Goal: Information Seeking & Learning: Learn about a topic

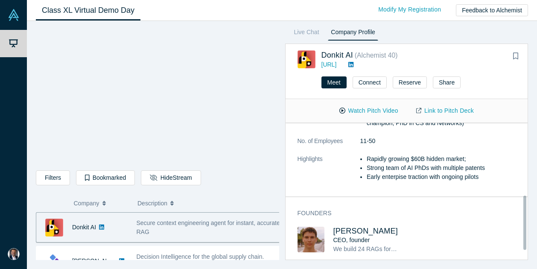
scroll to position [204, 0]
click at [417, 29] on div "Live Chat Company Profile Donkit AI ( Alchemist 40 ) [URL] Meet Connect Reserve…" at bounding box center [403, 143] width 249 height 233
click at [312, 32] on link "Live Chat" at bounding box center [306, 34] width 31 height 14
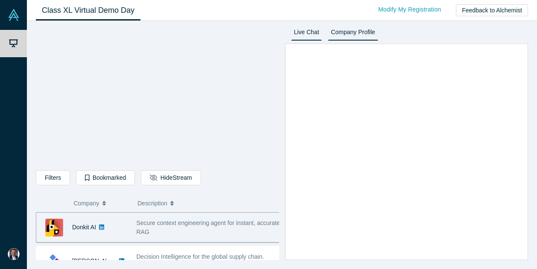
click at [352, 32] on link "Company Profile" at bounding box center [353, 34] width 50 height 14
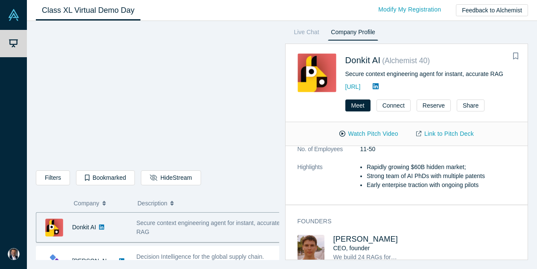
click at [357, 33] on link "Company Profile" at bounding box center [353, 34] width 50 height 14
click at [356, 33] on link "Company Profile" at bounding box center [353, 34] width 50 height 14
click at [313, 33] on link "Live Chat" at bounding box center [306, 34] width 31 height 14
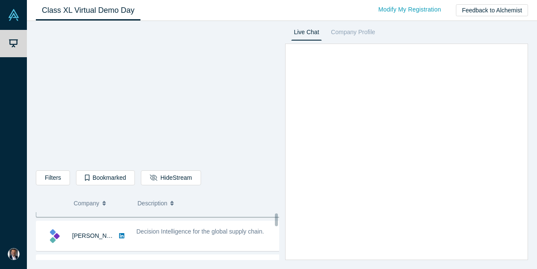
scroll to position [32, 0]
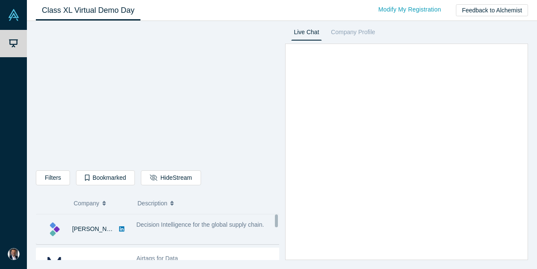
click at [176, 238] on div "Decision Intelligence for the global supply chain." at bounding box center [208, 228] width 153 height 27
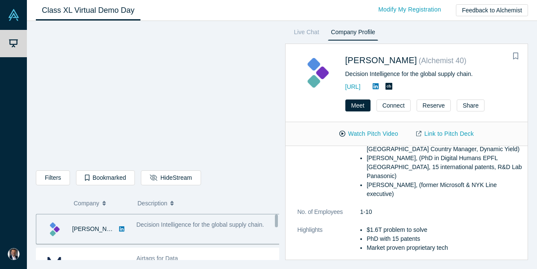
click at [113, 231] on div "[PERSON_NAME]" at bounding box center [81, 228] width 91 height 29
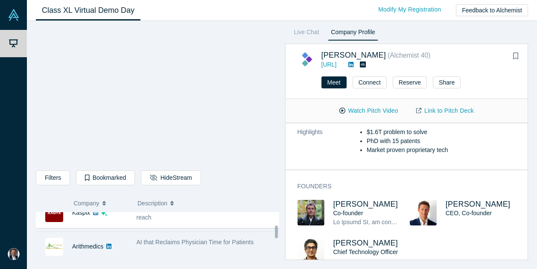
scroll to position [288, 0]
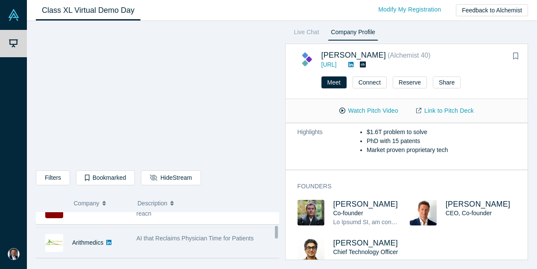
click at [213, 237] on span "AI that Reclaims Physician Time for Patients" at bounding box center [194, 238] width 117 height 7
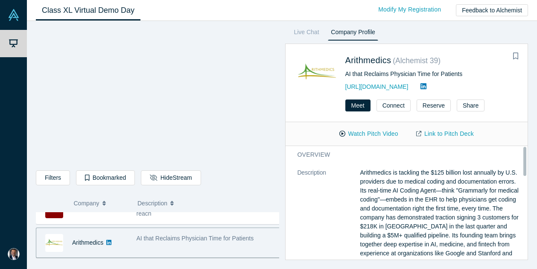
scroll to position [0, 0]
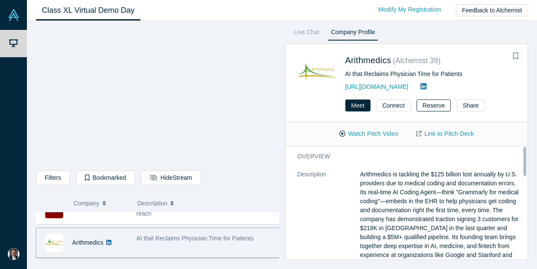
click at [423, 104] on button "Reserve" at bounding box center [433, 105] width 34 height 12
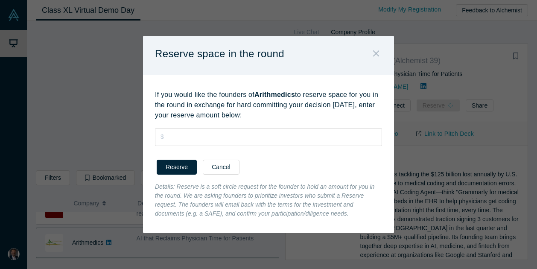
click at [374, 55] on icon "Close" at bounding box center [376, 53] width 6 height 9
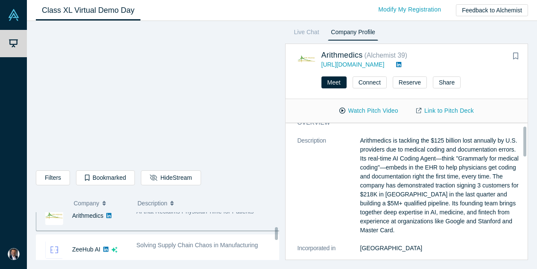
scroll to position [320, 0]
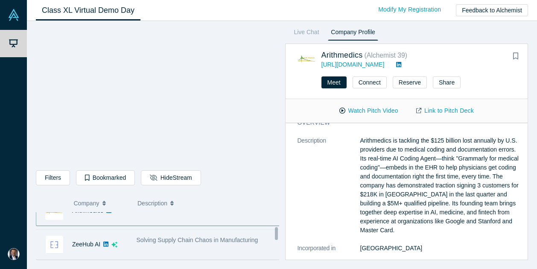
click at [194, 238] on span "Solving Supply Chain Chaos in Manufacturing" at bounding box center [197, 239] width 122 height 7
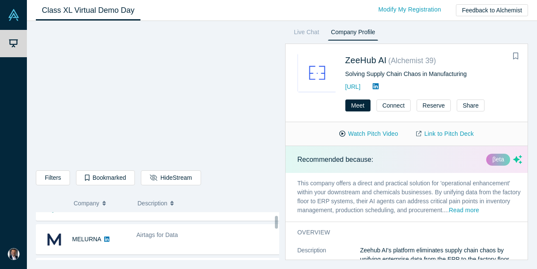
scroll to position [53, 0]
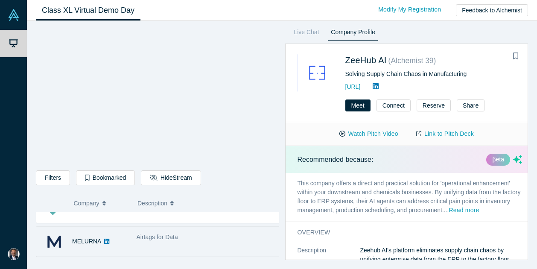
click at [256, 244] on div "Airtags for Data" at bounding box center [208, 241] width 153 height 27
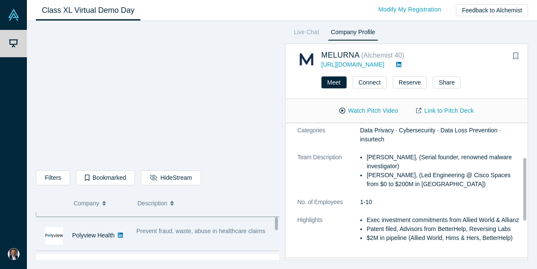
scroll to position [96, 0]
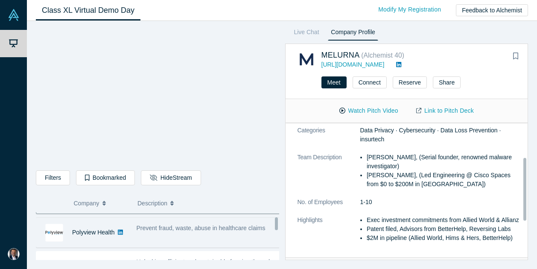
click at [217, 233] on div "Prevent fraud, waste, abuse in healthcare claims" at bounding box center [208, 232] width 153 height 27
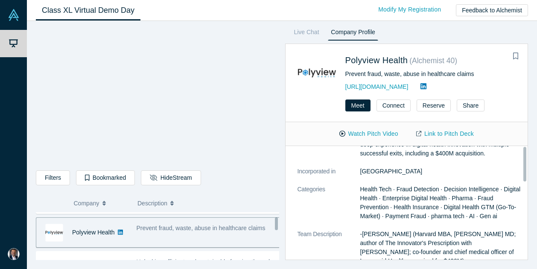
scroll to position [0, 0]
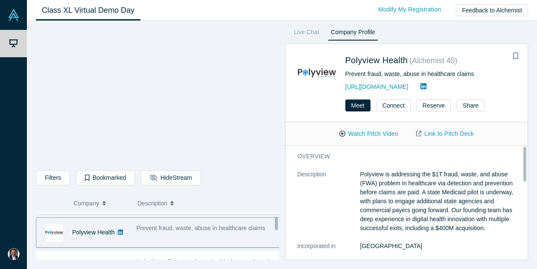
click at [214, 233] on div "Prevent fraud, waste, abuse in healthcare claims" at bounding box center [208, 232] width 153 height 27
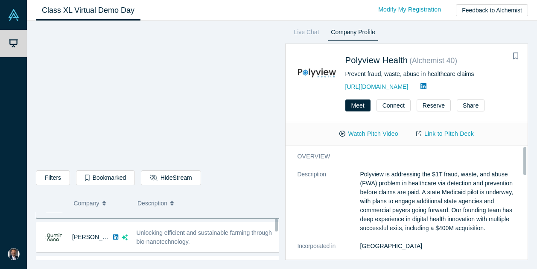
scroll to position [128, 0]
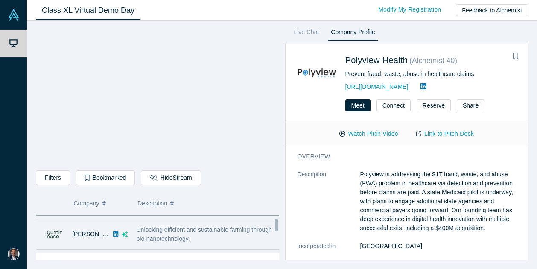
click at [194, 234] on div "Unlocking efficient and sustainable farming through bio-nanotechnology." at bounding box center [208, 234] width 144 height 18
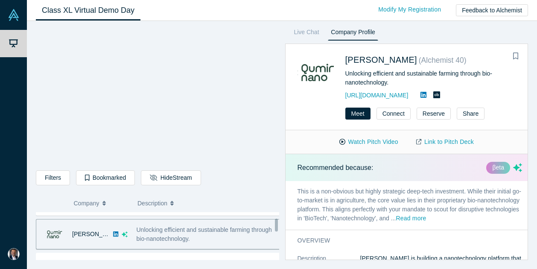
click at [181, 232] on span "Unlocking efficient and sustainable farming through bio-nanotechnology." at bounding box center [203, 234] width 135 height 16
click at [183, 232] on div "Unlocking efficient and sustainable farming through bio-nanotechnology." at bounding box center [208, 234] width 144 height 18
click at [105, 200] on icon "button" at bounding box center [103, 203] width 3 height 6
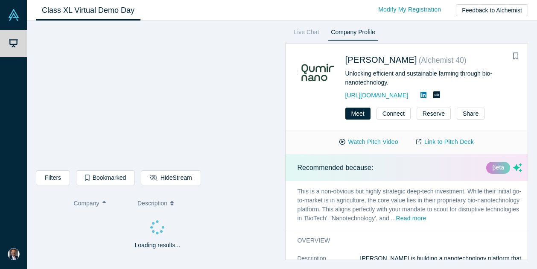
click at [104, 204] on icon "button" at bounding box center [103, 203] width 3 height 6
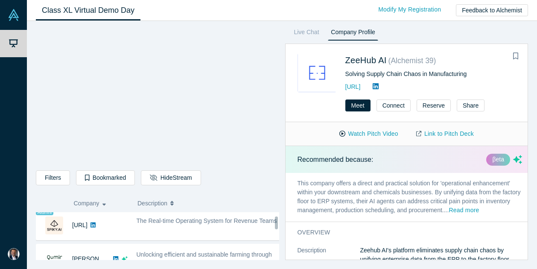
scroll to position [64, 0]
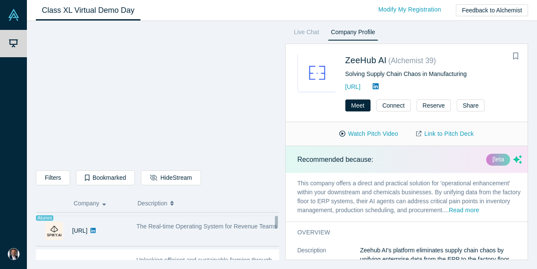
click at [180, 227] on span "The Real-time Operating System for Revenue Teams" at bounding box center [206, 226] width 140 height 7
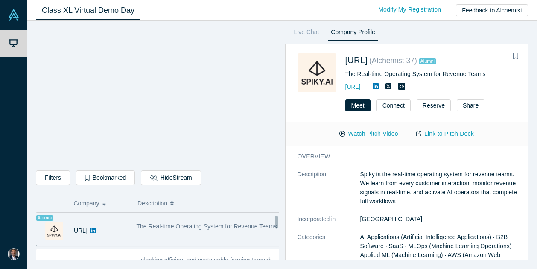
click at [111, 226] on div "[URL]" at bounding box center [81, 230] width 91 height 29
click at [96, 230] on icon at bounding box center [92, 230] width 5 height 6
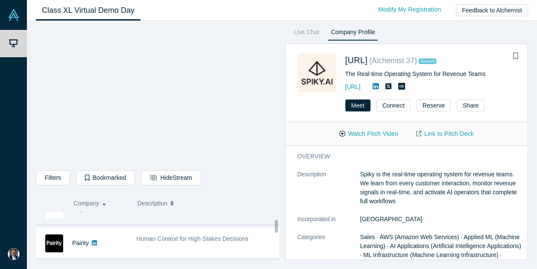
scroll to position [171, 0]
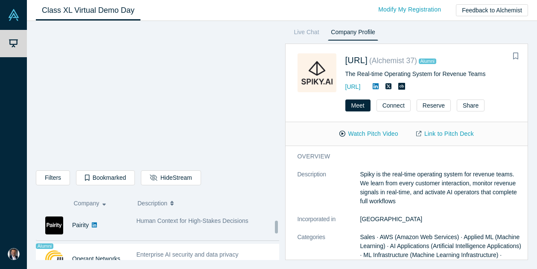
click at [204, 226] on div "Human Context for High-Stakes Decisions" at bounding box center [208, 225] width 153 height 27
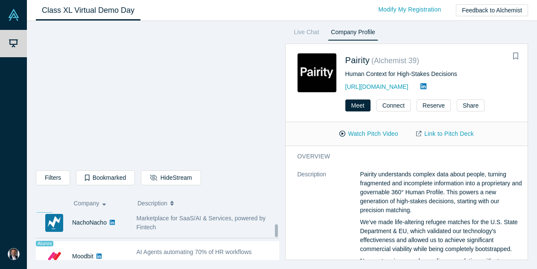
scroll to position [263, 0]
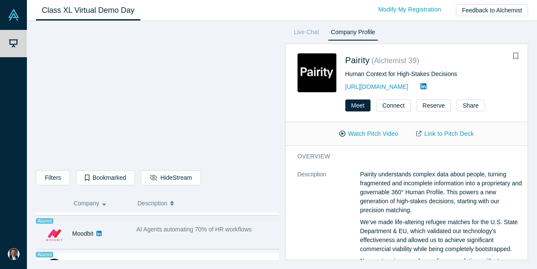
click at [128, 235] on div "Alumni Moodbit" at bounding box center [84, 233] width 96 height 29
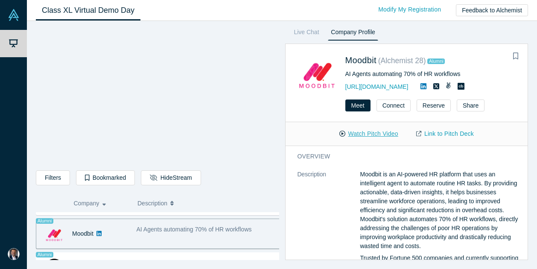
click at [382, 135] on button "Watch Pitch Video" at bounding box center [368, 133] width 77 height 15
click at [350, 134] on button "Watch Pitch Video" at bounding box center [368, 133] width 77 height 15
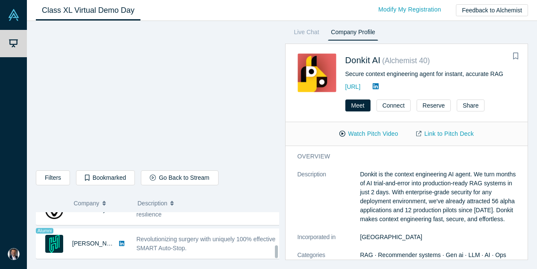
scroll to position [754, 0]
